Goal: Register for event/course

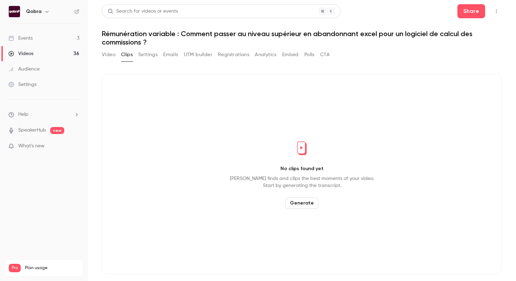
click at [67, 36] on link "Events 3" at bounding box center [44, 38] width 88 height 15
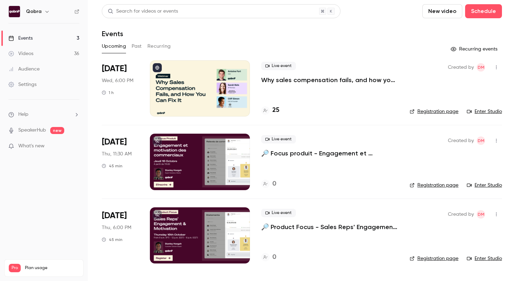
click at [277, 109] on h4 "25" at bounding box center [275, 110] width 7 height 9
